Goal: Communication & Community: Ask a question

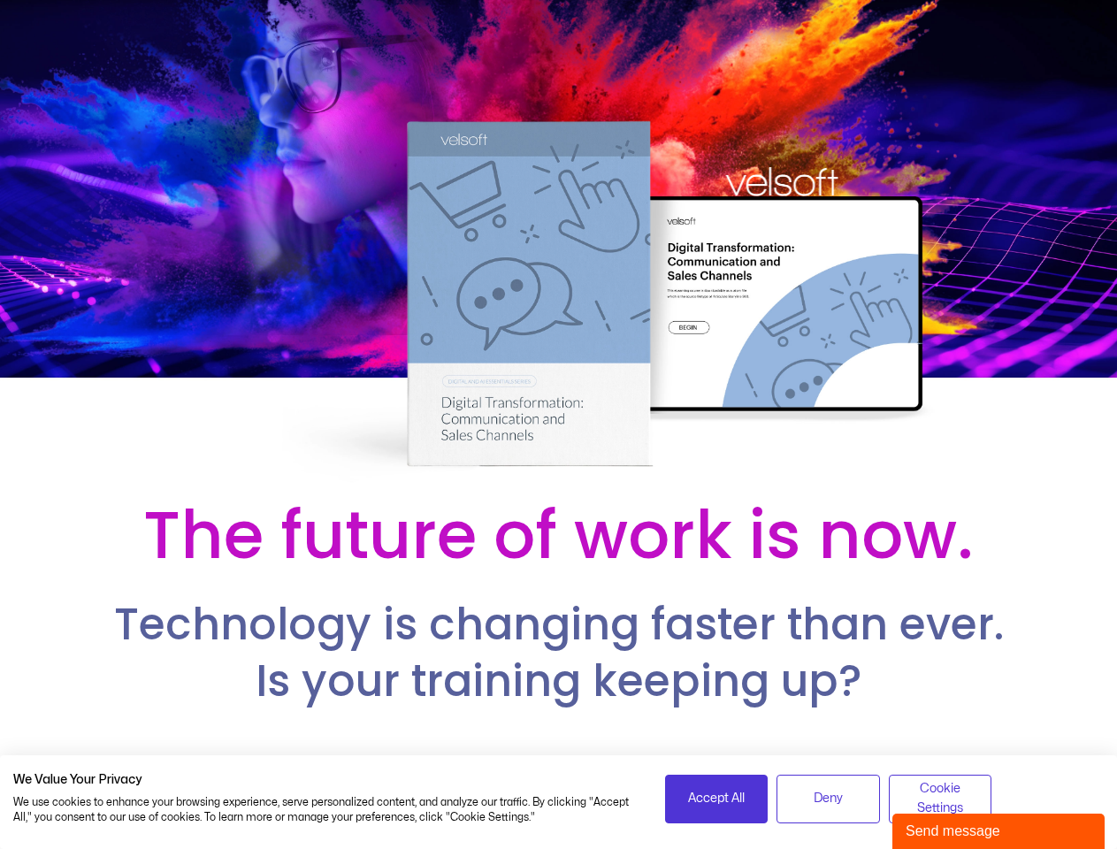
click at [558, 424] on div at bounding box center [558, 243] width 1117 height 486
click at [716, 798] on span "Accept All" at bounding box center [716, 798] width 57 height 19
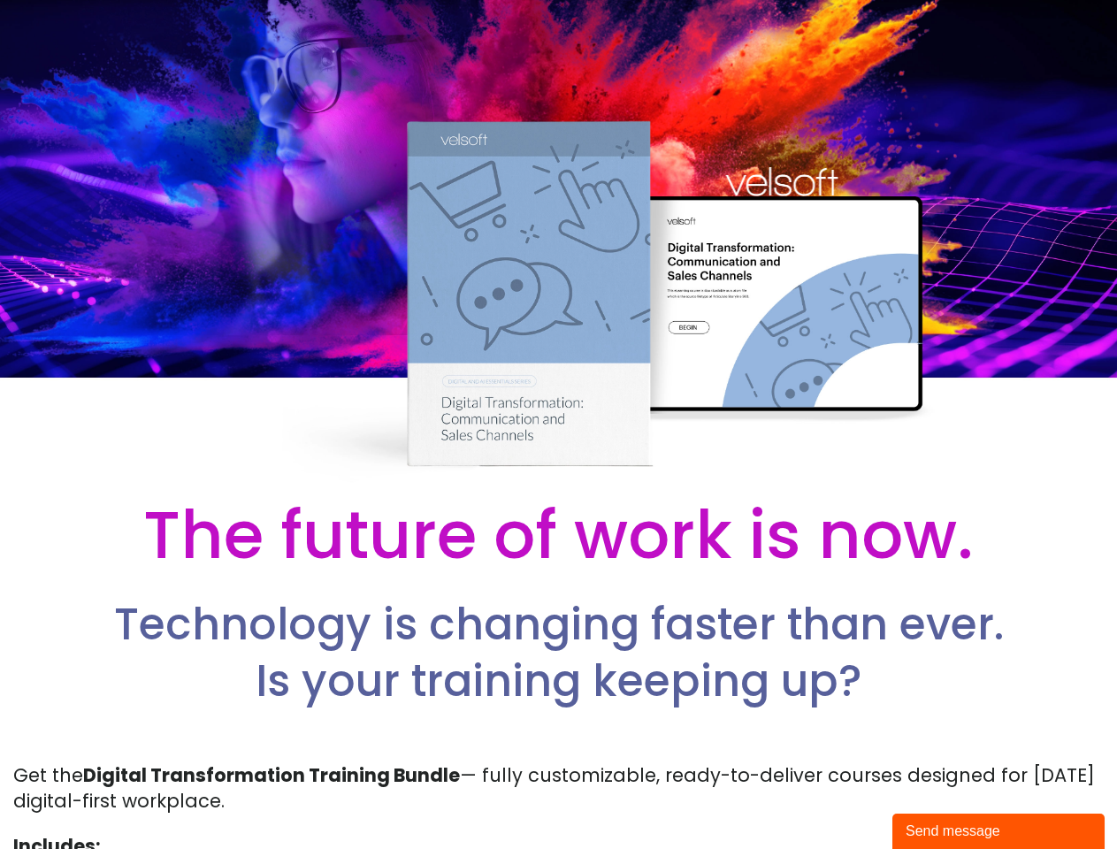
click at [827, 798] on p "Get the Digital Transformation Training Bundle — fully customizable, ready-to-d…" at bounding box center [558, 788] width 1090 height 52
click at [940, 798] on p "Get the Digital Transformation Training Bundle — fully customizable, ready-to-d…" at bounding box center [558, 788] width 1090 height 52
click at [998, 831] on div "Send message" at bounding box center [998, 830] width 186 height 21
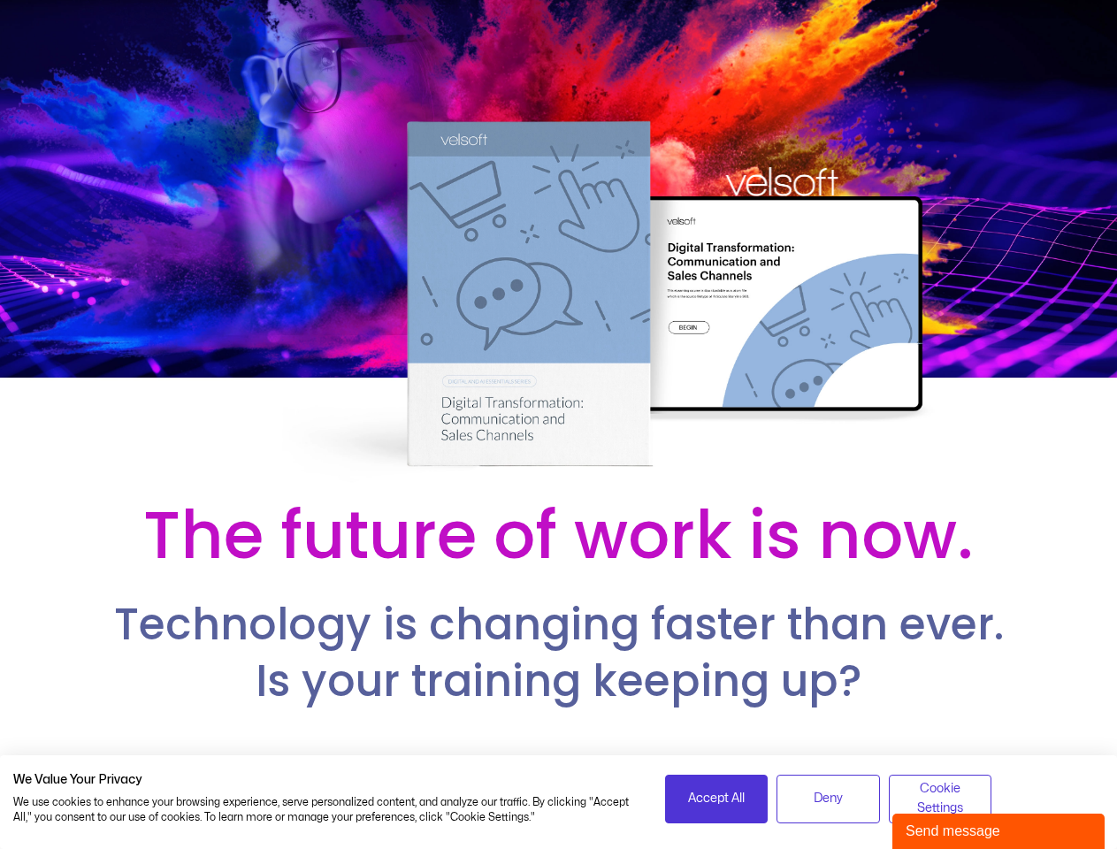
click at [558, 424] on div at bounding box center [558, 243] width 1117 height 486
click at [716, 798] on span "Accept All" at bounding box center [716, 798] width 57 height 19
click at [827, 798] on span "Deny" at bounding box center [827, 798] width 29 height 19
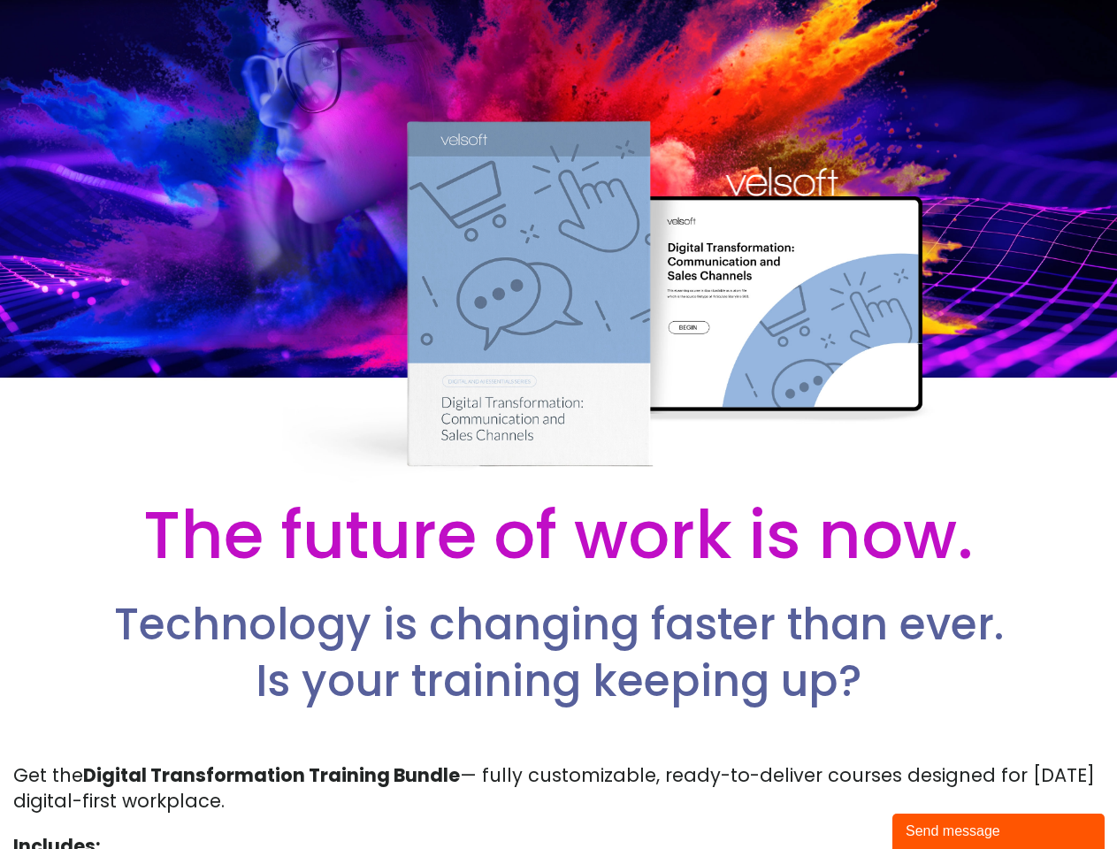
click at [998, 831] on div "Send message" at bounding box center [998, 830] width 186 height 21
